Goal: Transaction & Acquisition: Purchase product/service

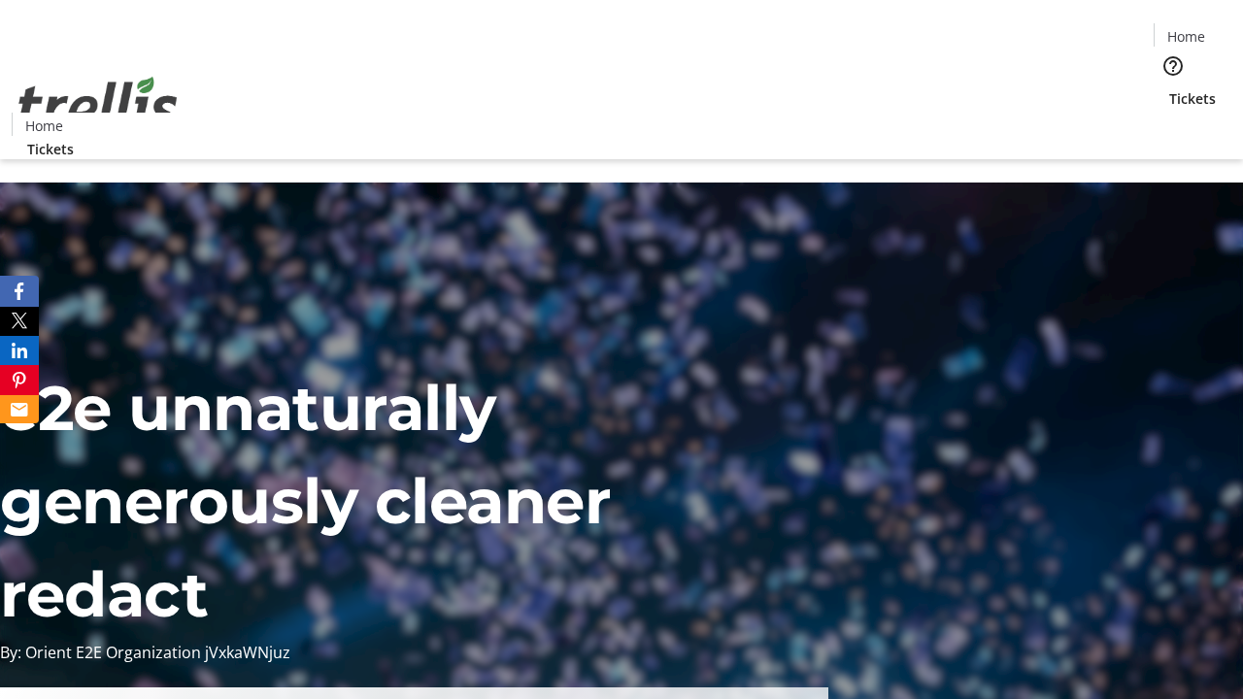
click at [1169, 88] on span "Tickets" at bounding box center [1192, 98] width 47 height 20
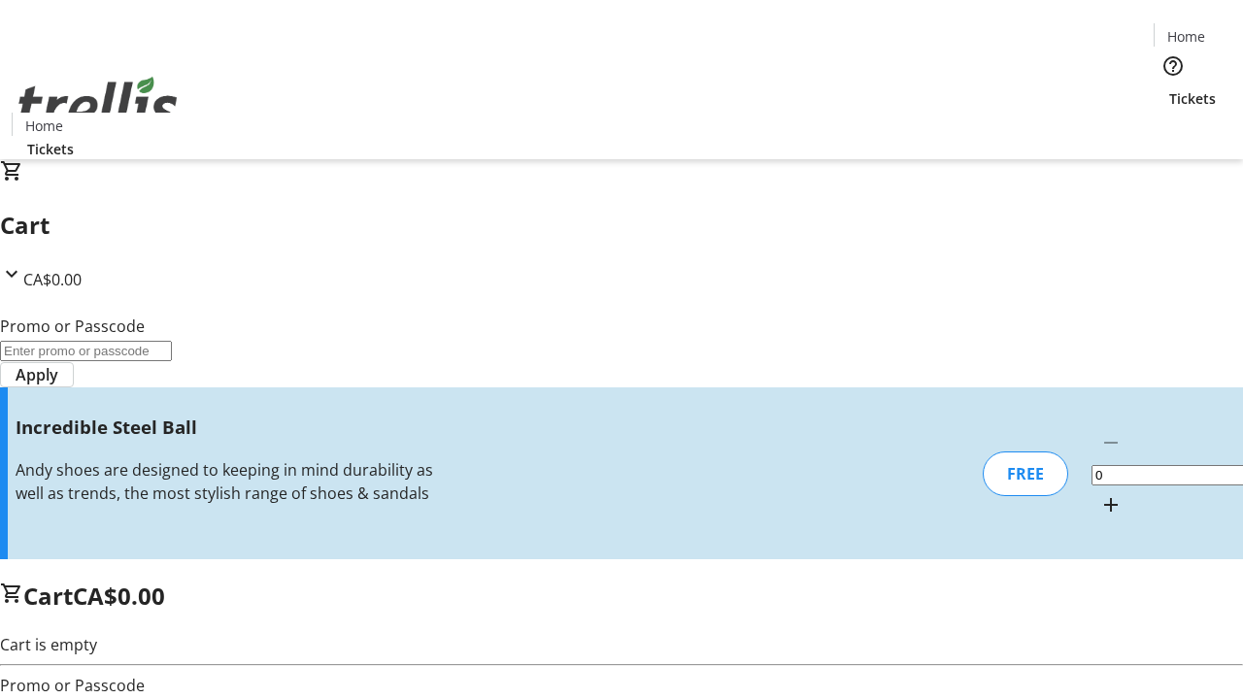
click at [1100, 493] on mat-icon "Increment by one" at bounding box center [1111, 504] width 23 height 23
type input "1"
